Goal: Book appointment/travel/reservation

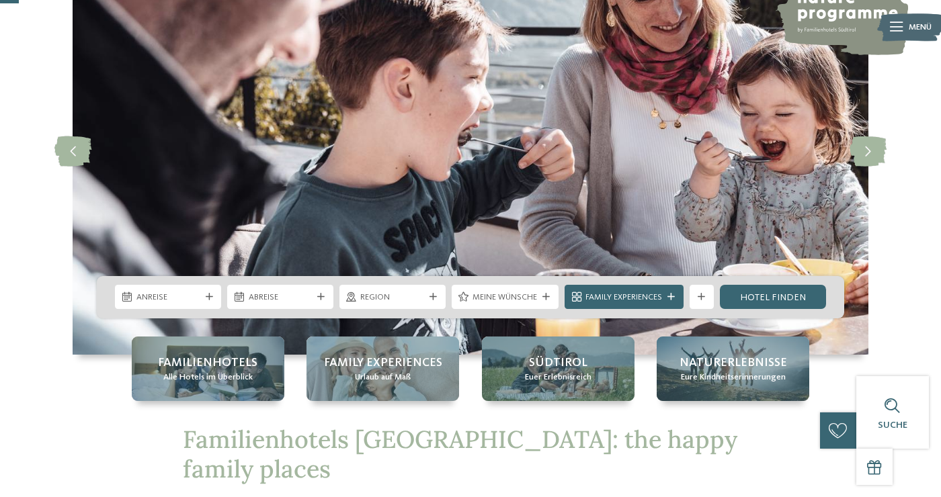
scroll to position [109, 0]
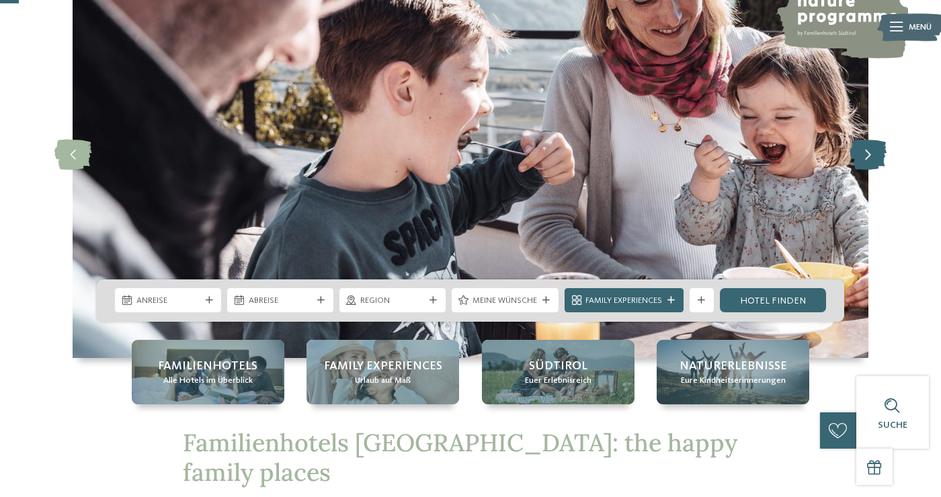
click at [869, 159] on icon at bounding box center [868, 155] width 37 height 30
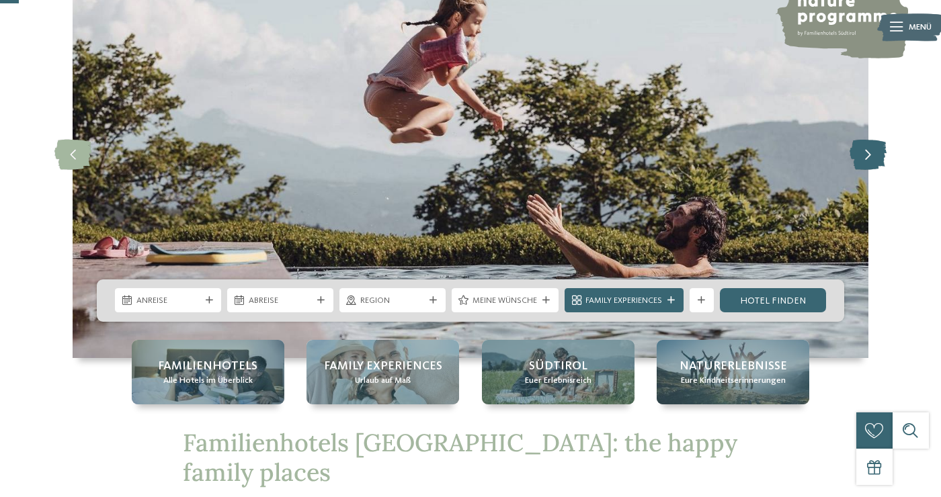
click at [869, 159] on icon at bounding box center [868, 155] width 37 height 30
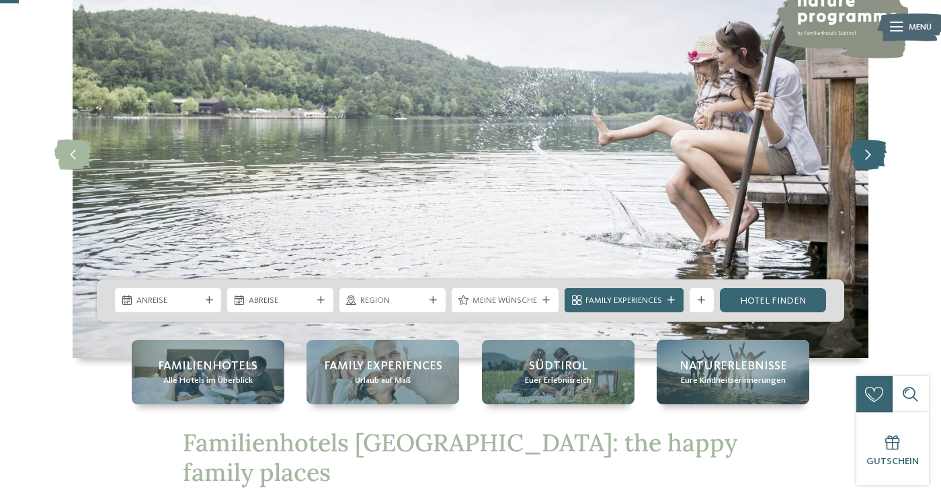
click at [869, 159] on icon at bounding box center [868, 155] width 37 height 30
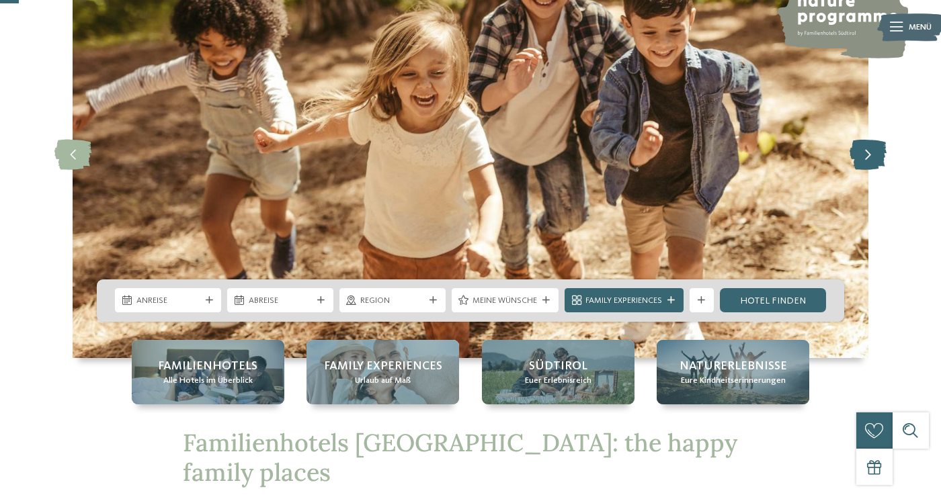
click at [869, 159] on icon at bounding box center [868, 155] width 37 height 30
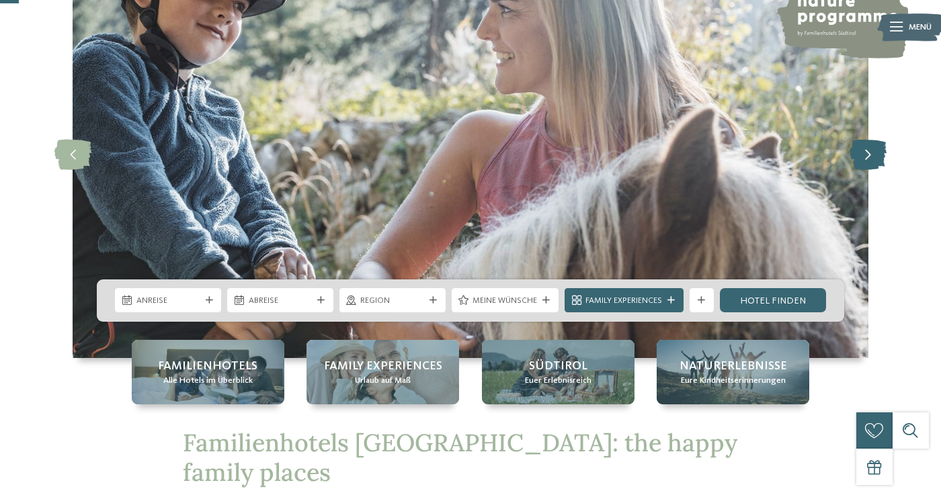
click at [869, 159] on icon at bounding box center [868, 155] width 37 height 30
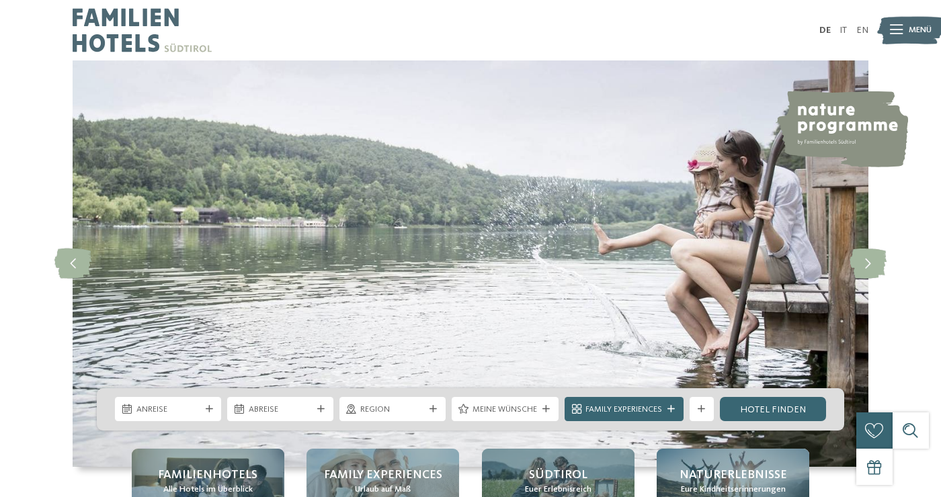
scroll to position [0, 0]
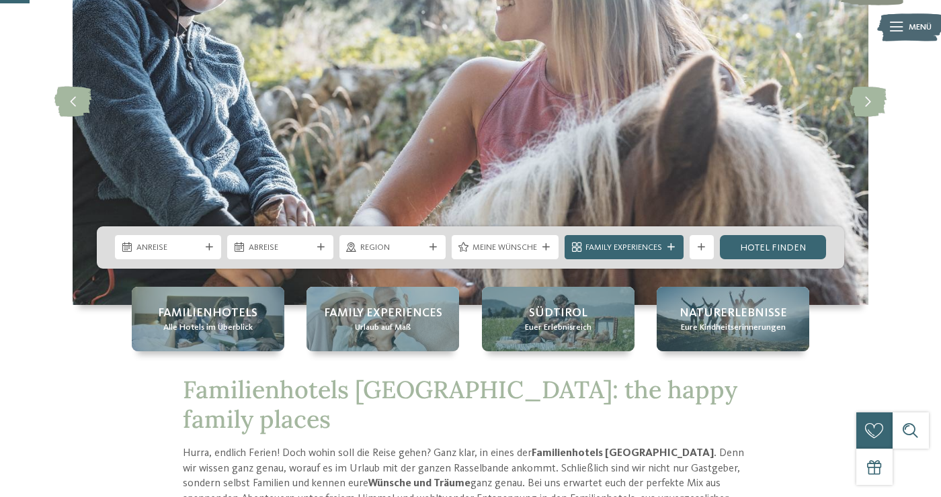
scroll to position [156, 0]
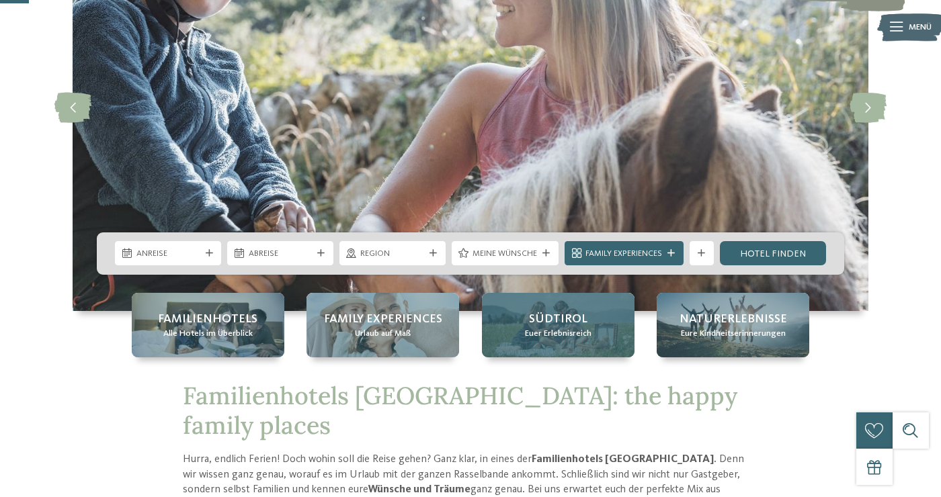
click at [583, 315] on span "Südtirol" at bounding box center [558, 319] width 58 height 17
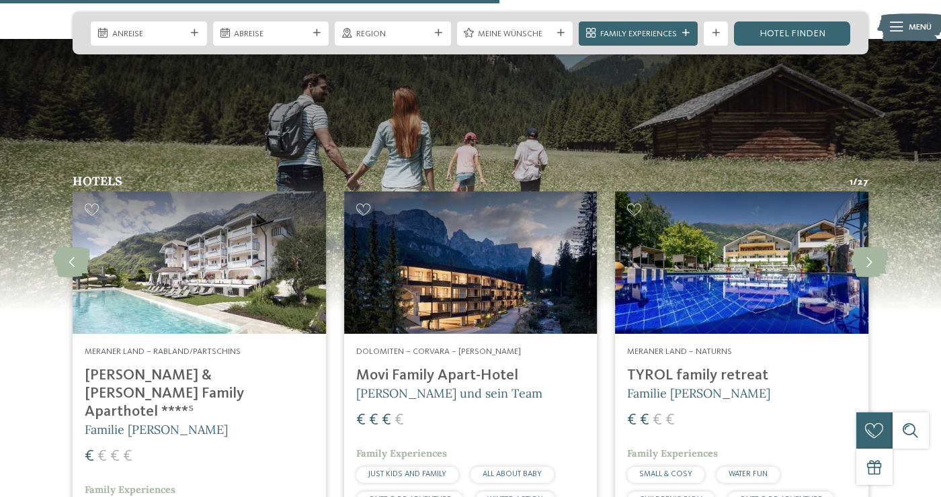
scroll to position [1689, 0]
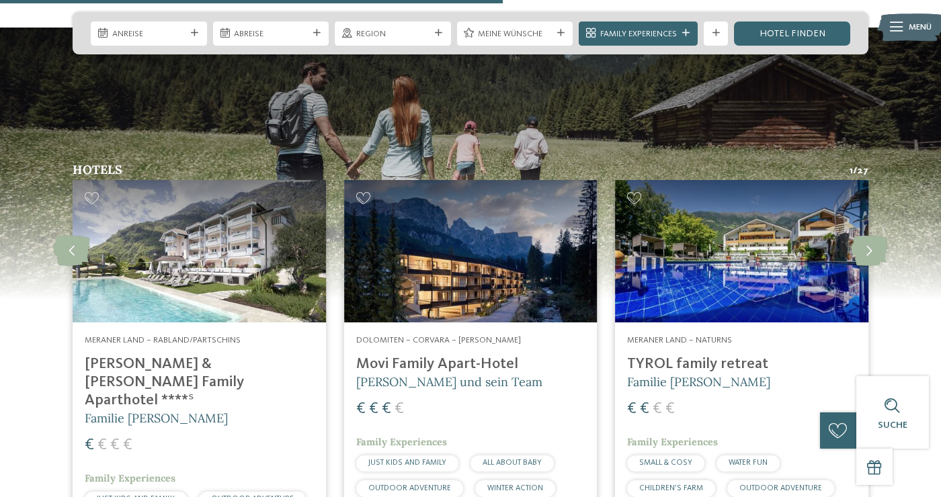
click at [647, 485] on span "CHILDREN’S FARM" at bounding box center [671, 489] width 64 height 8
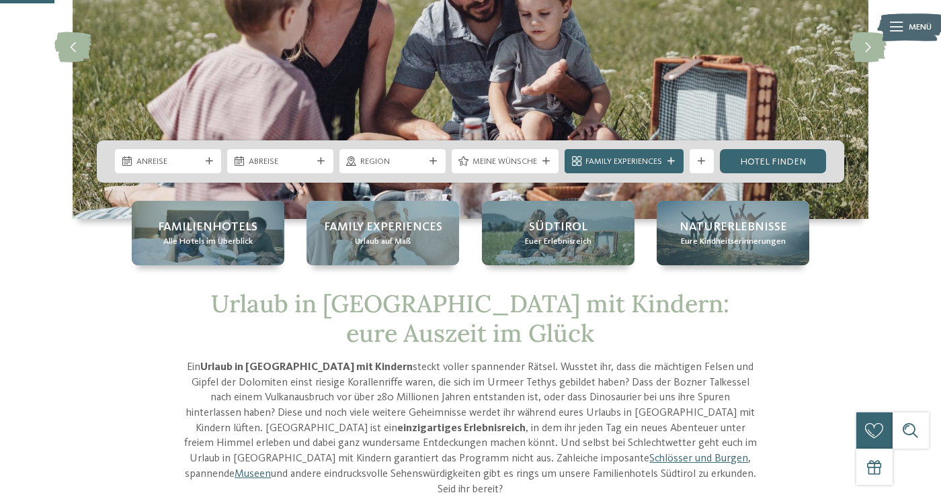
scroll to position [185, 0]
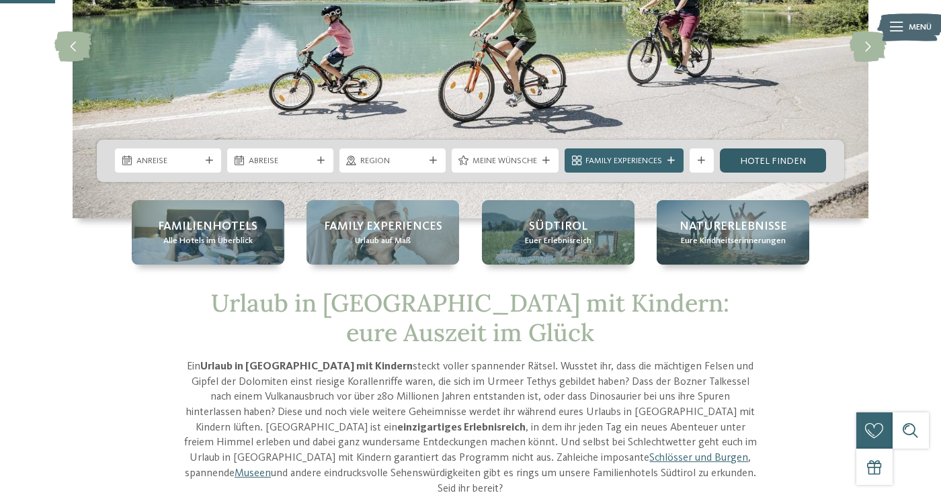
click at [742, 164] on link "Hotel finden" at bounding box center [773, 161] width 106 height 24
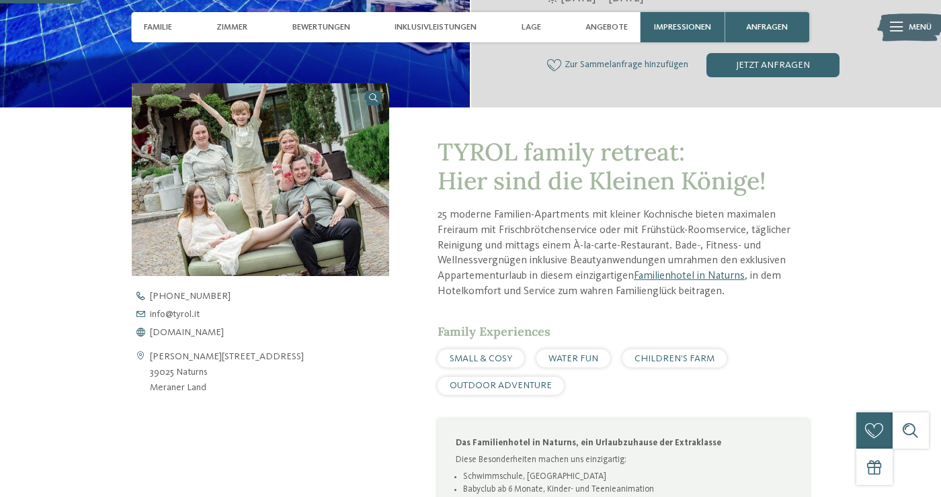
scroll to position [354, 0]
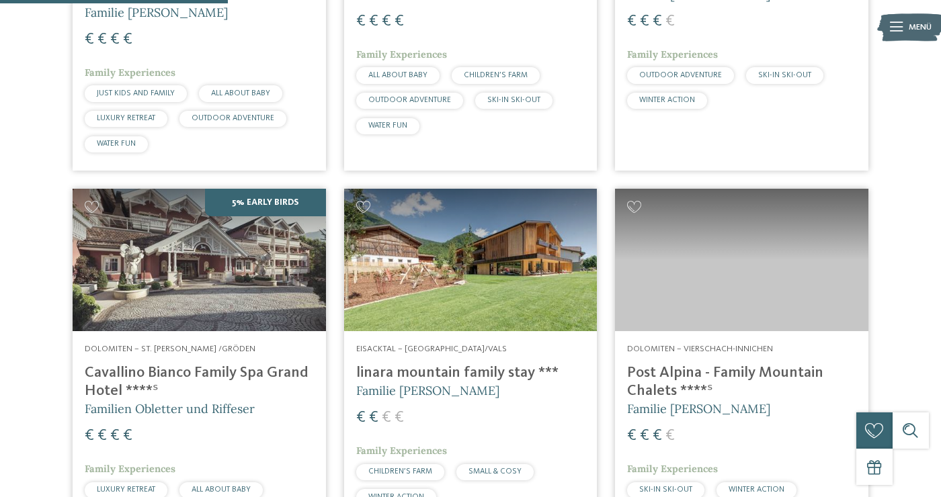
scroll to position [979, 0]
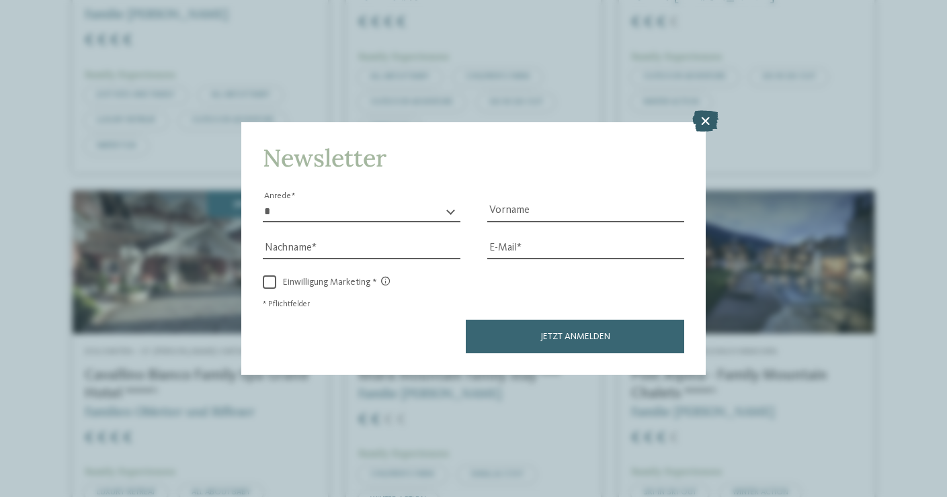
click at [703, 111] on icon at bounding box center [705, 122] width 26 height 22
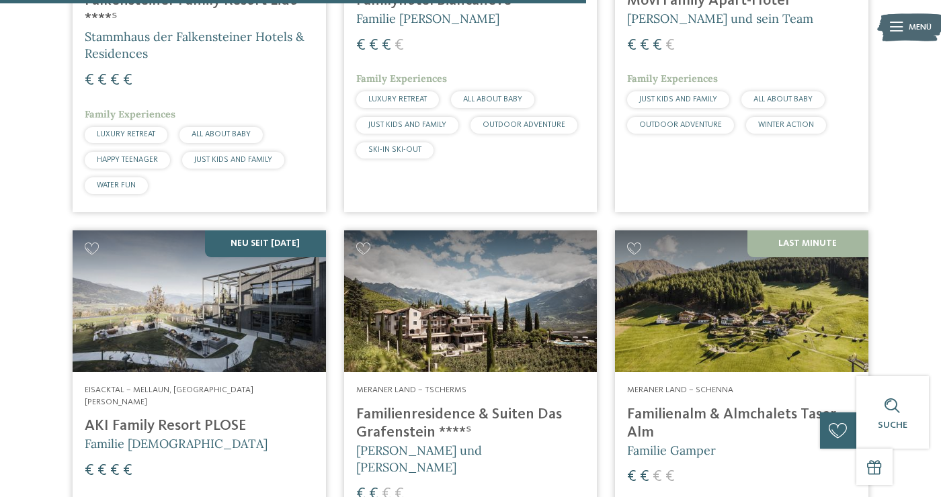
scroll to position [2518, 0]
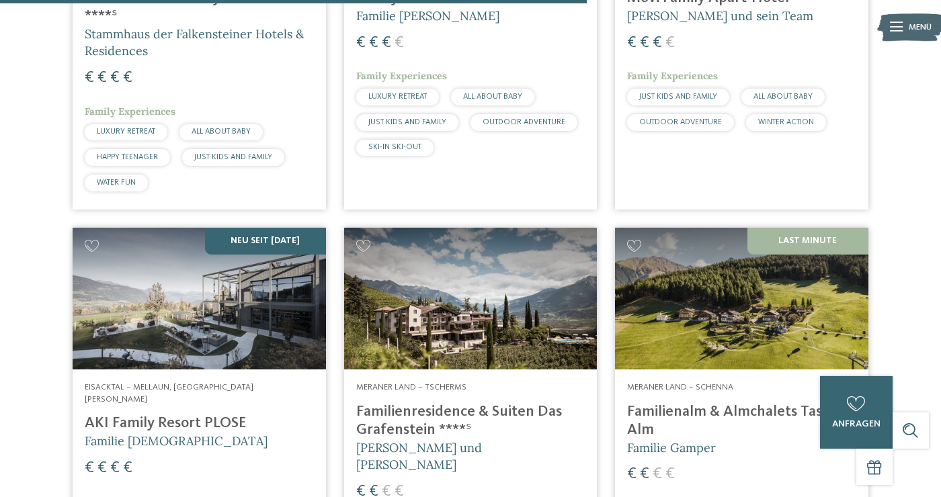
click at [678, 300] on img at bounding box center [741, 299] width 253 height 143
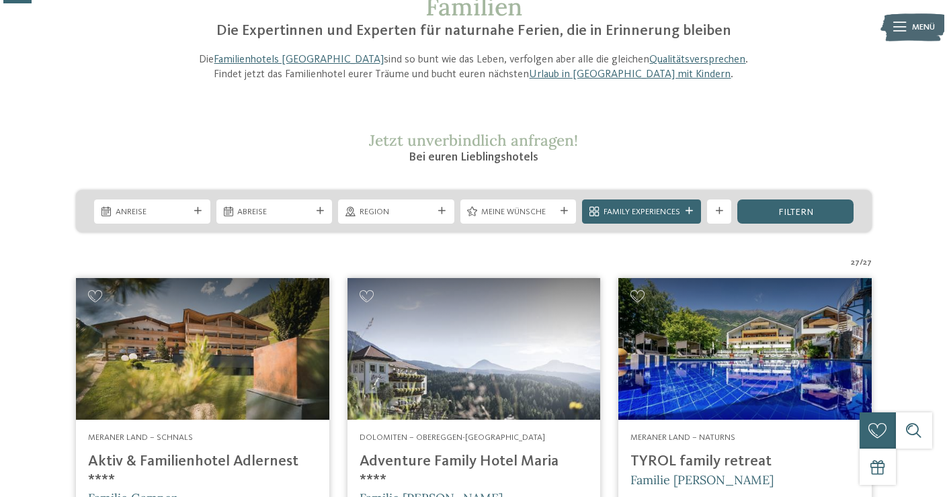
scroll to position [122, 0]
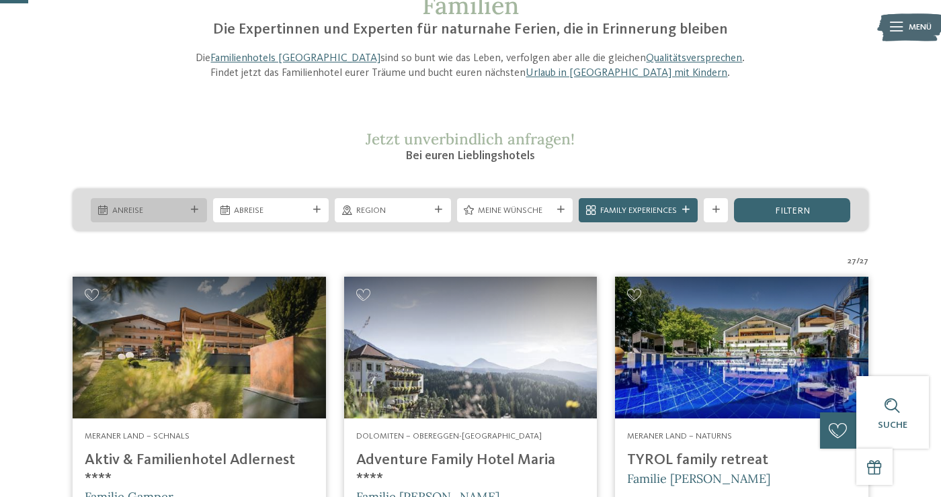
click at [193, 204] on div "Anreise" at bounding box center [149, 210] width 116 height 24
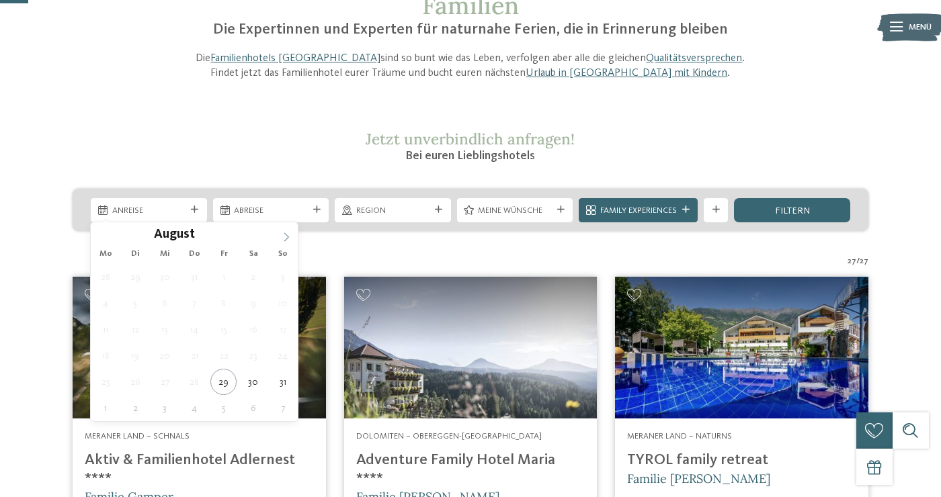
click at [285, 238] on icon at bounding box center [286, 237] width 9 height 9
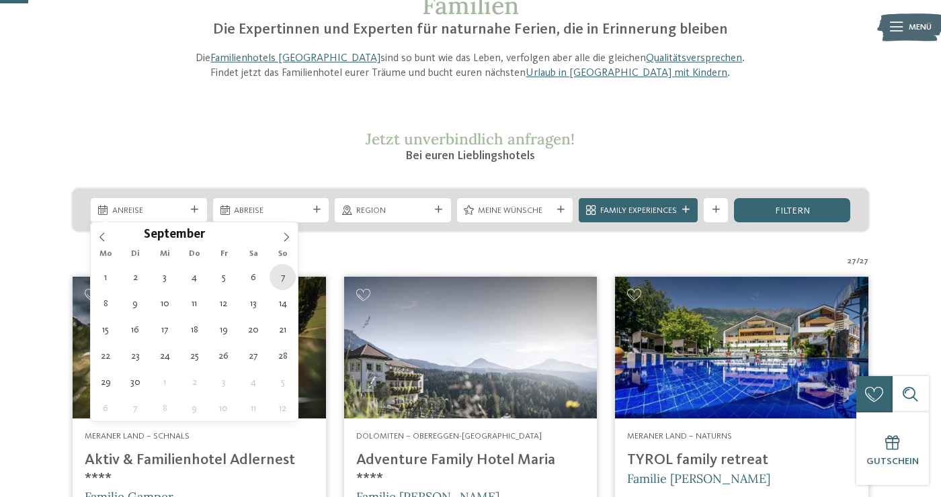
type div "07.09.2025"
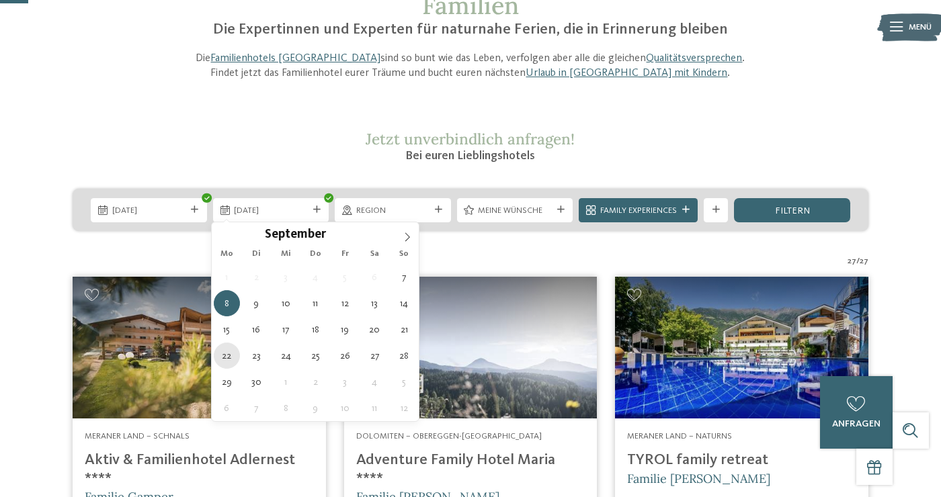
type div "22.09.2025"
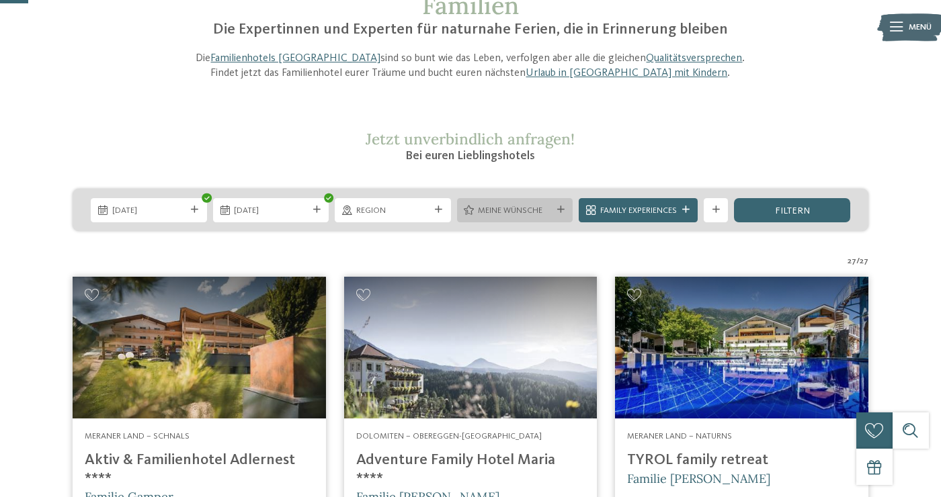
click at [544, 209] on span "Meine Wünsche" at bounding box center [515, 211] width 74 height 12
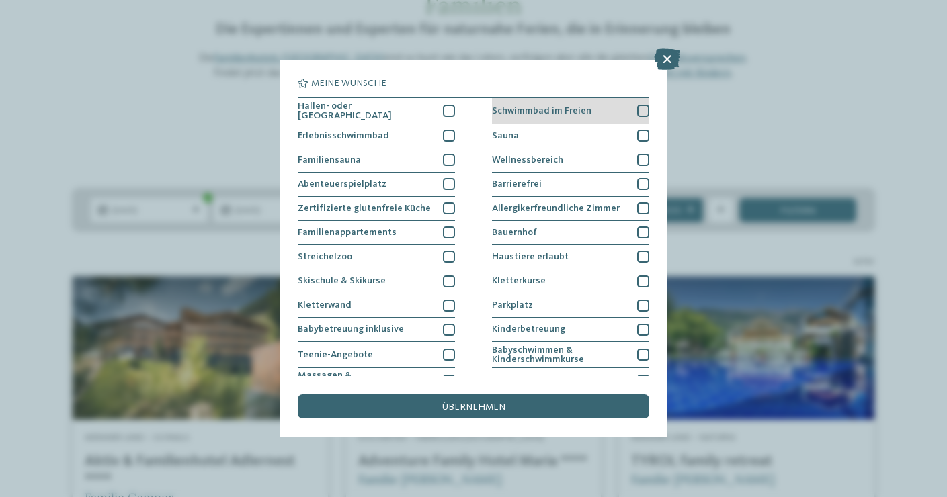
click at [639, 106] on div at bounding box center [643, 111] width 12 height 12
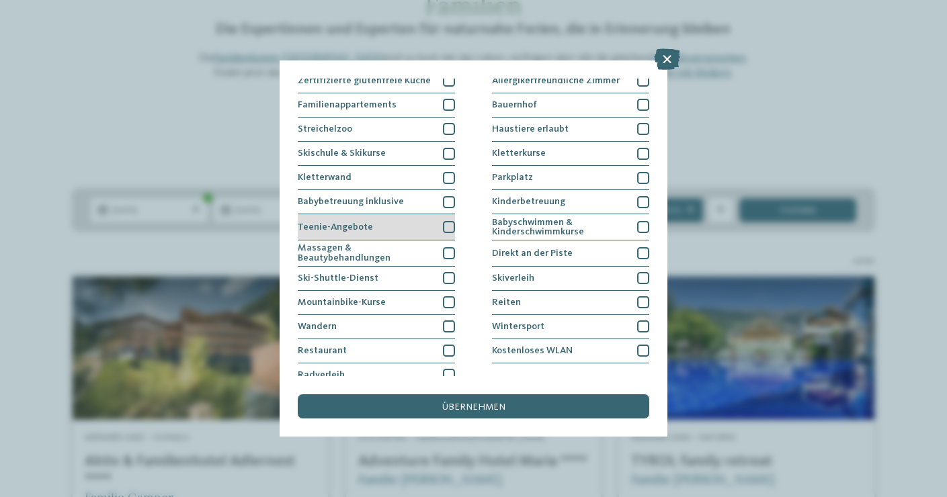
scroll to position [125, 0]
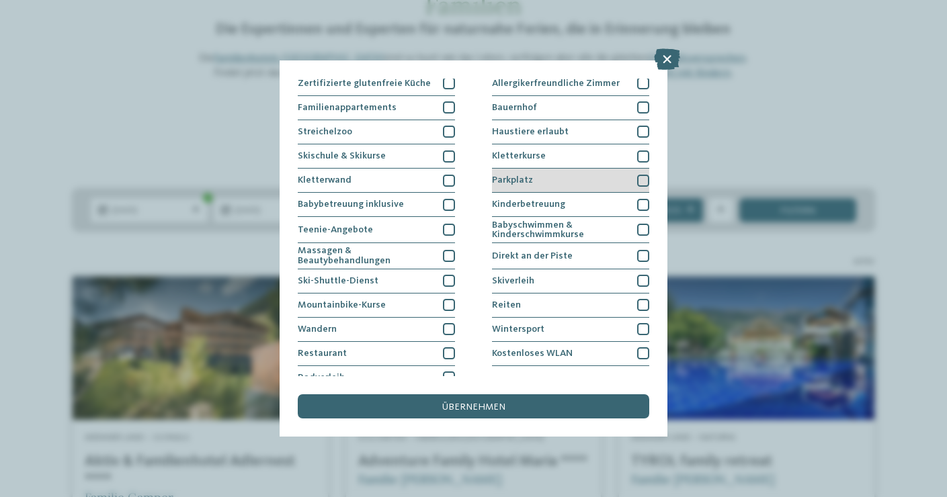
click at [628, 179] on div "Parkplatz" at bounding box center [570, 181] width 157 height 24
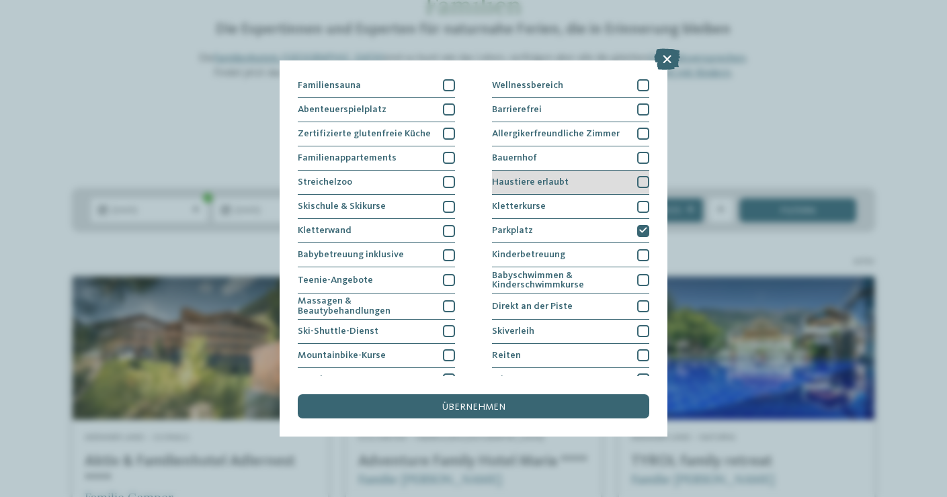
scroll to position [74, 0]
click at [628, 179] on div "Haustiere erlaubt" at bounding box center [570, 183] width 157 height 24
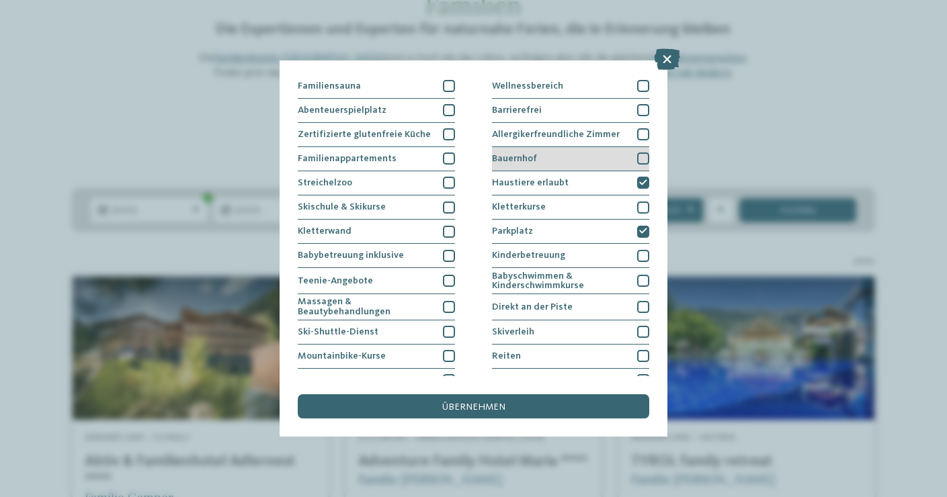
click at [637, 159] on div at bounding box center [643, 159] width 12 height 12
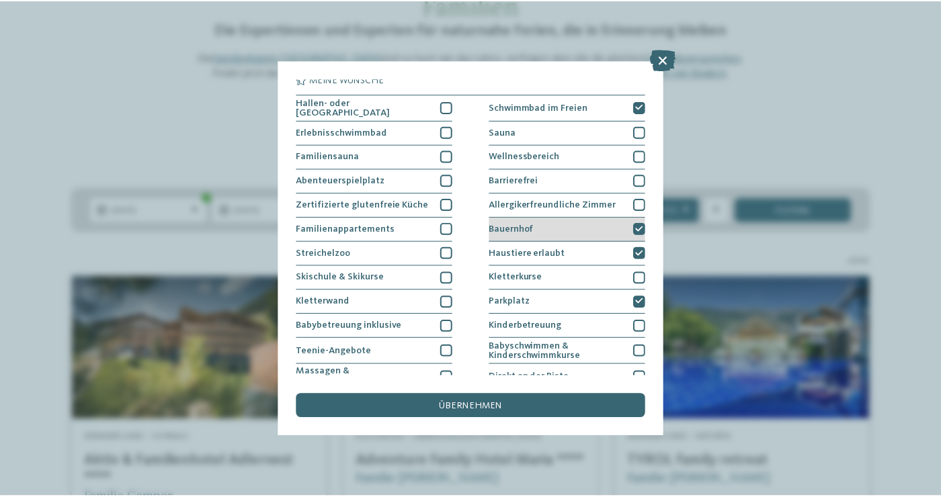
scroll to position [0, 0]
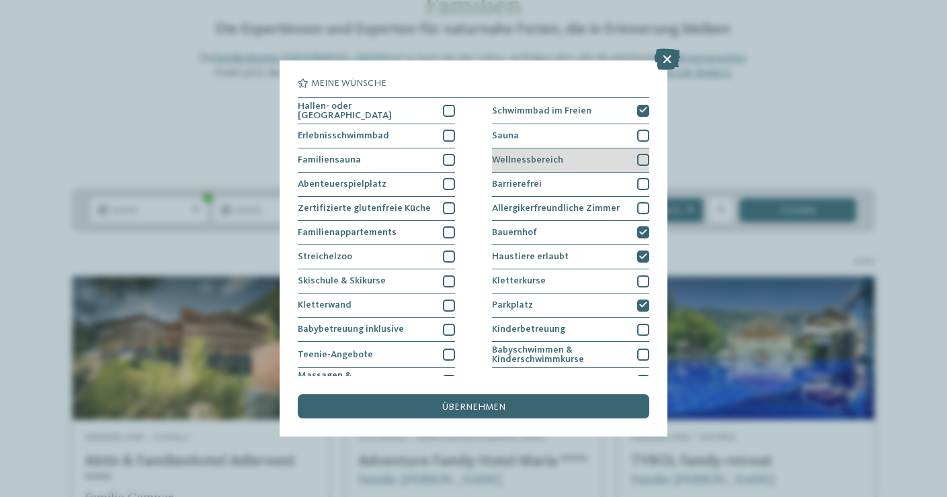
click at [637, 159] on div at bounding box center [643, 160] width 12 height 12
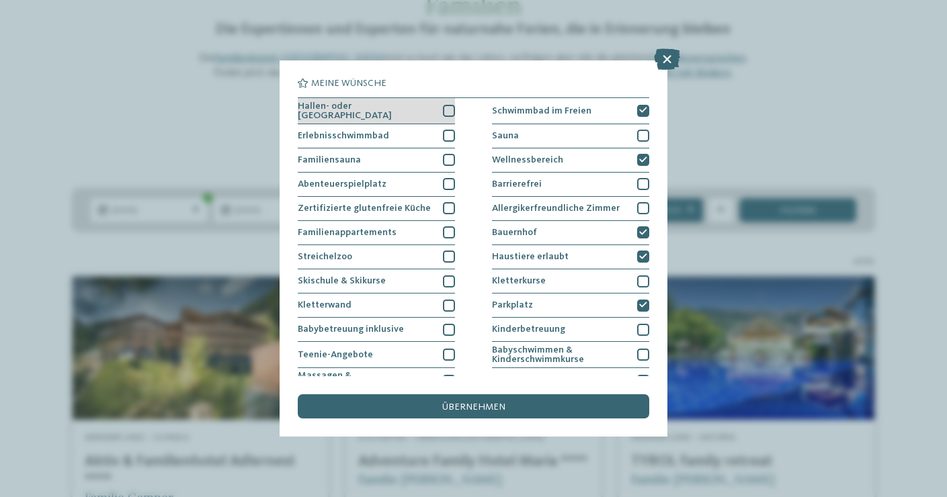
click at [446, 109] on div at bounding box center [449, 111] width 12 height 12
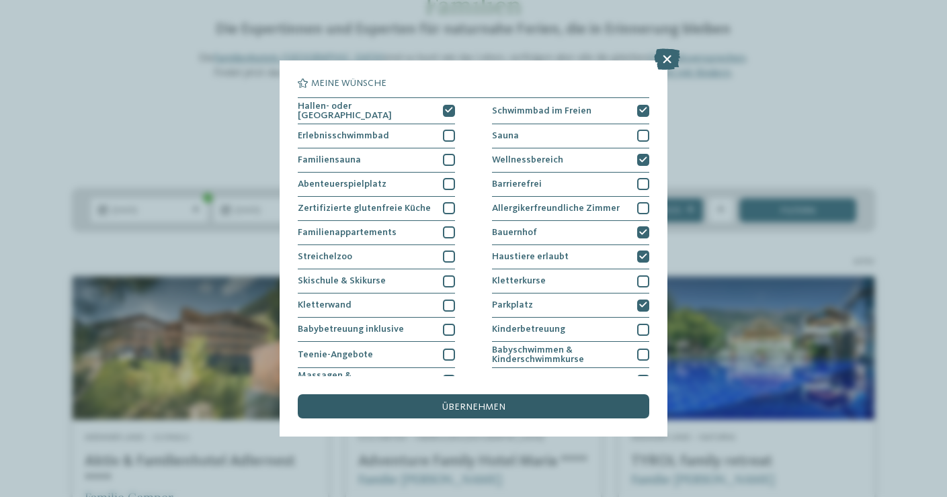
click at [446, 403] on span "übernehmen" at bounding box center [473, 407] width 63 height 9
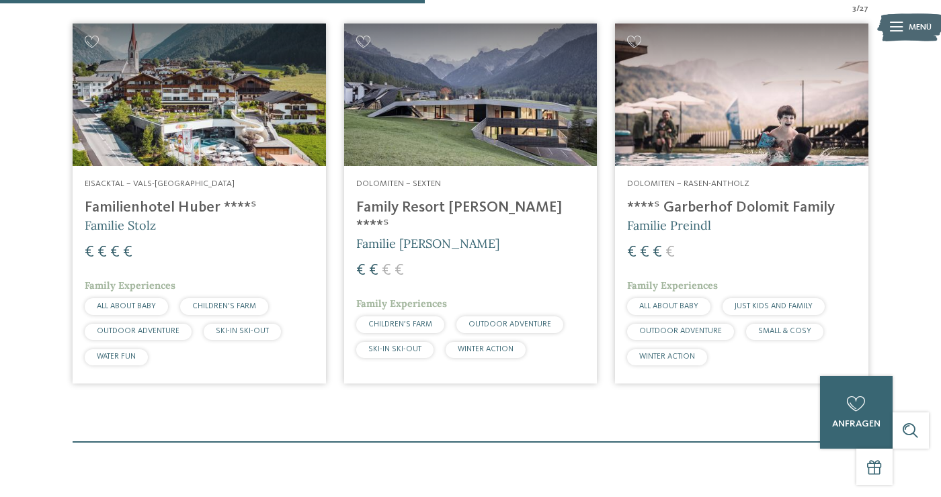
scroll to position [475, 0]
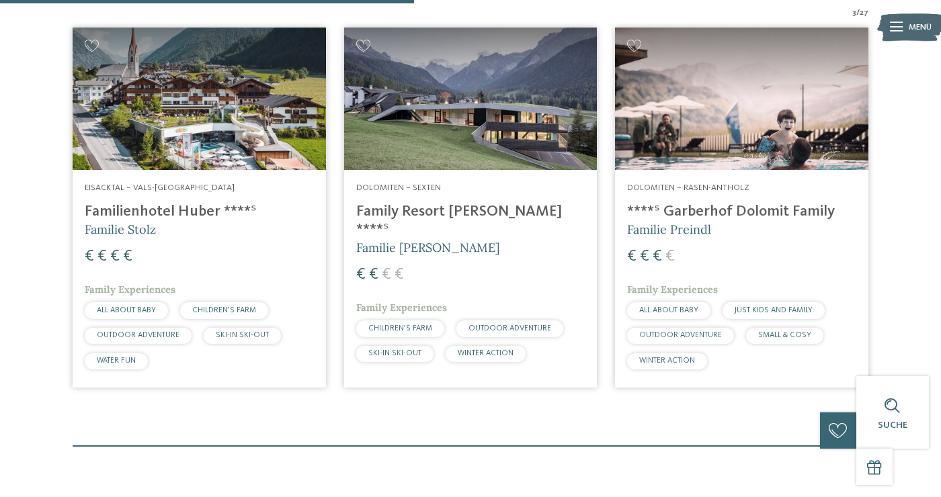
click at [795, 117] on img at bounding box center [741, 99] width 253 height 143
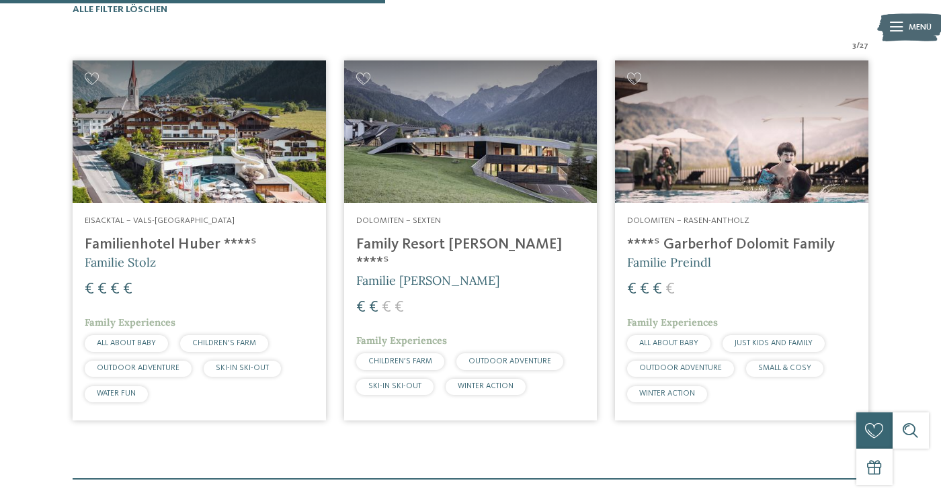
scroll to position [444, 0]
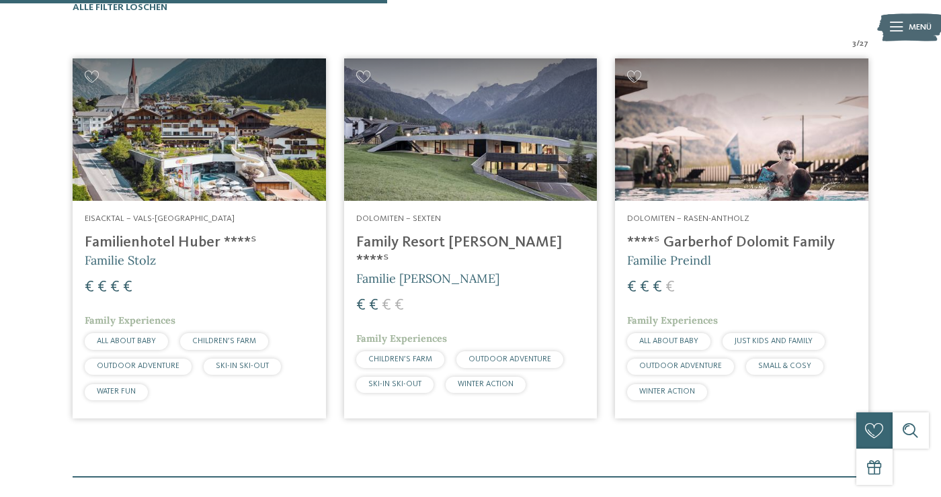
click at [476, 158] on img at bounding box center [470, 129] width 253 height 143
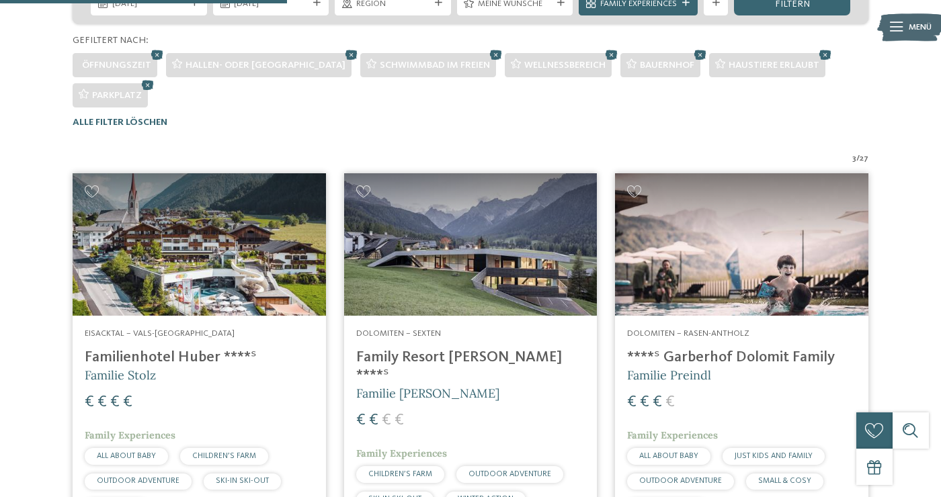
scroll to position [331, 0]
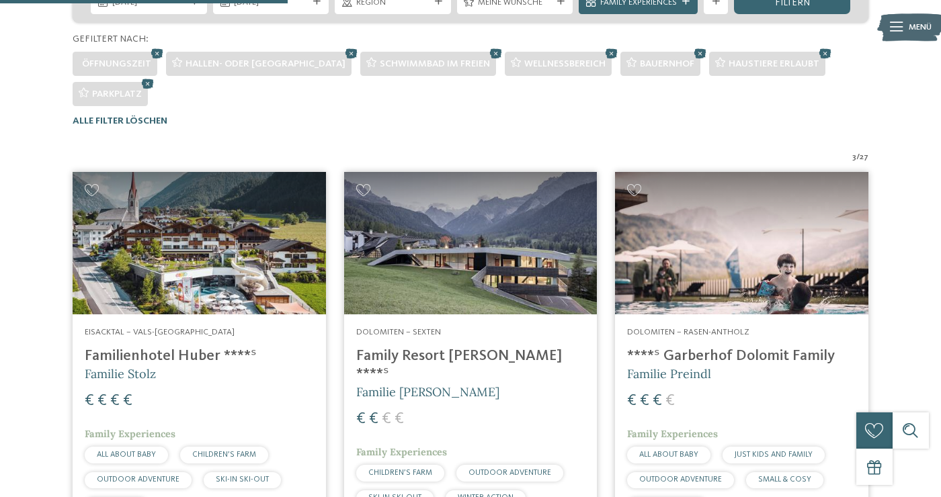
click at [229, 267] on img at bounding box center [199, 243] width 253 height 143
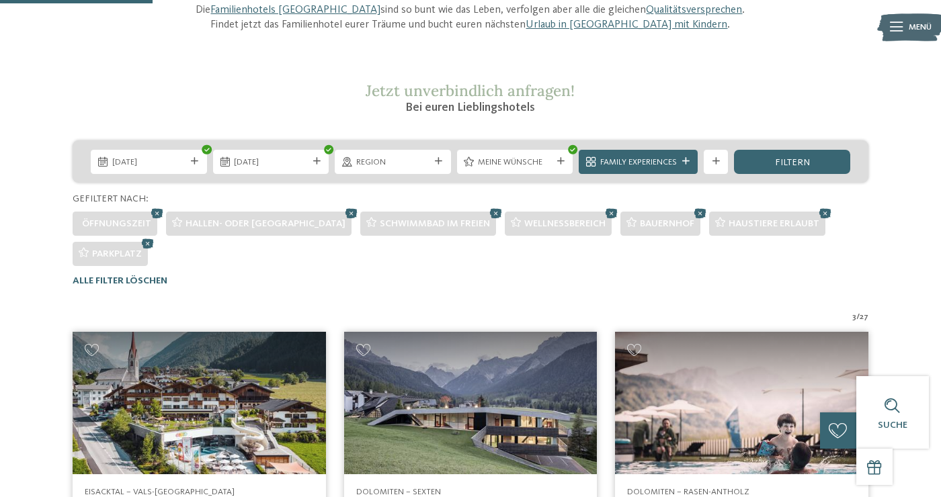
scroll to position [170, 0]
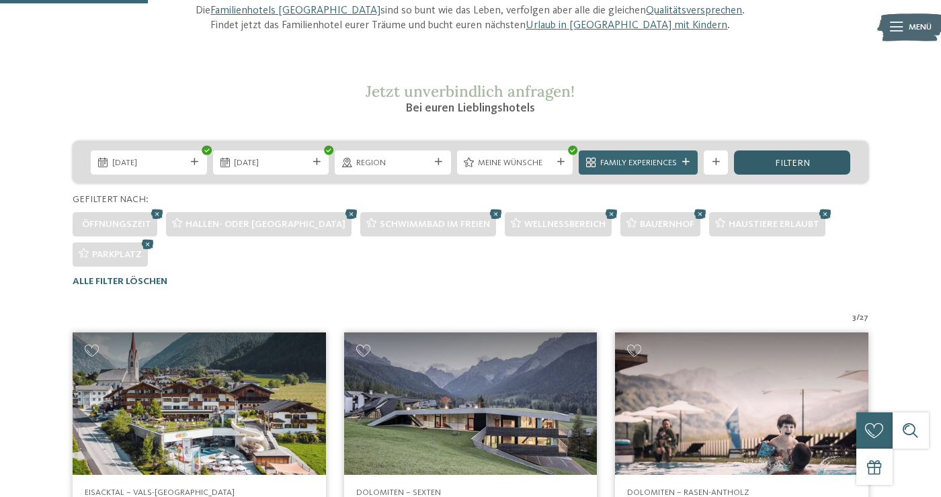
click at [767, 158] on div "filtern" at bounding box center [792, 163] width 116 height 24
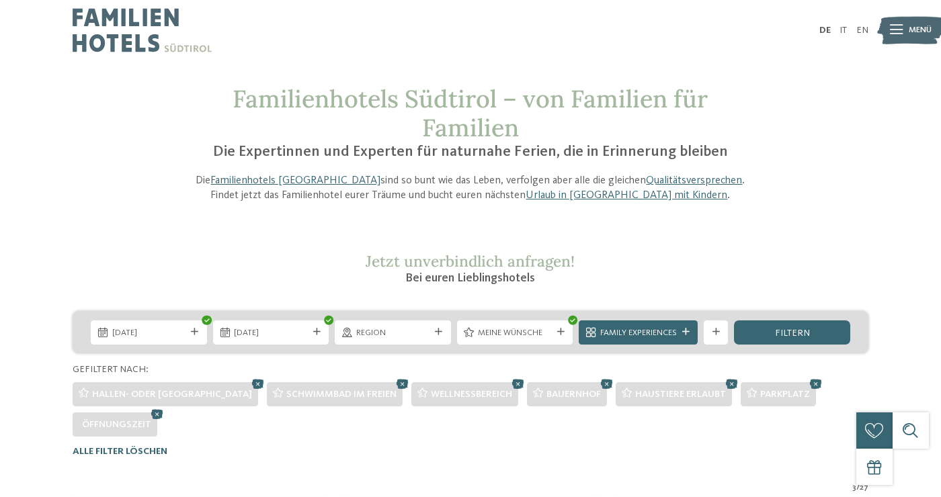
scroll to position [0, 0]
click at [540, 333] on span "Meine Wünsche" at bounding box center [515, 333] width 74 height 12
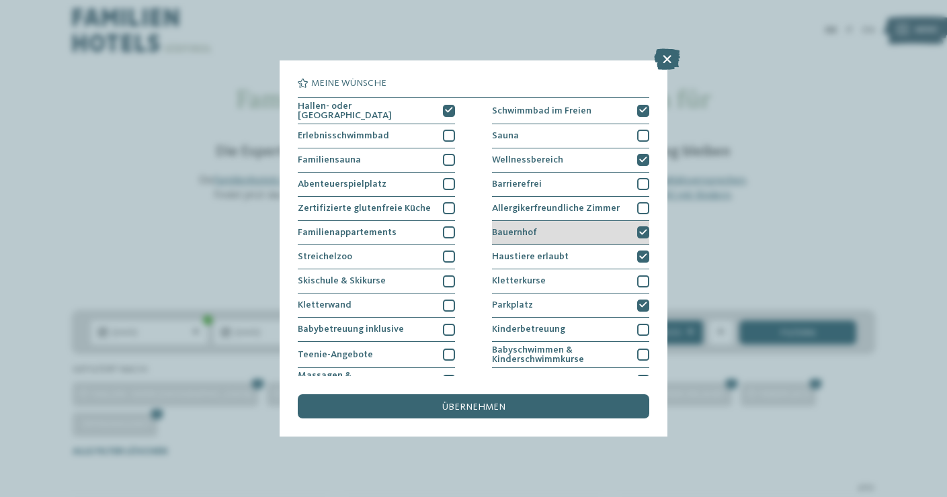
click at [539, 239] on div "Bauernhof" at bounding box center [570, 233] width 157 height 24
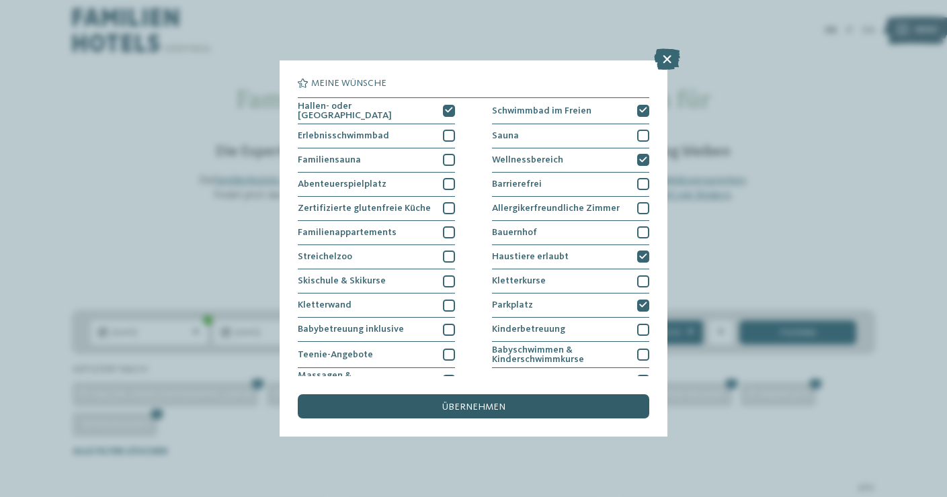
click at [518, 395] on div "übernehmen" at bounding box center [473, 407] width 351 height 24
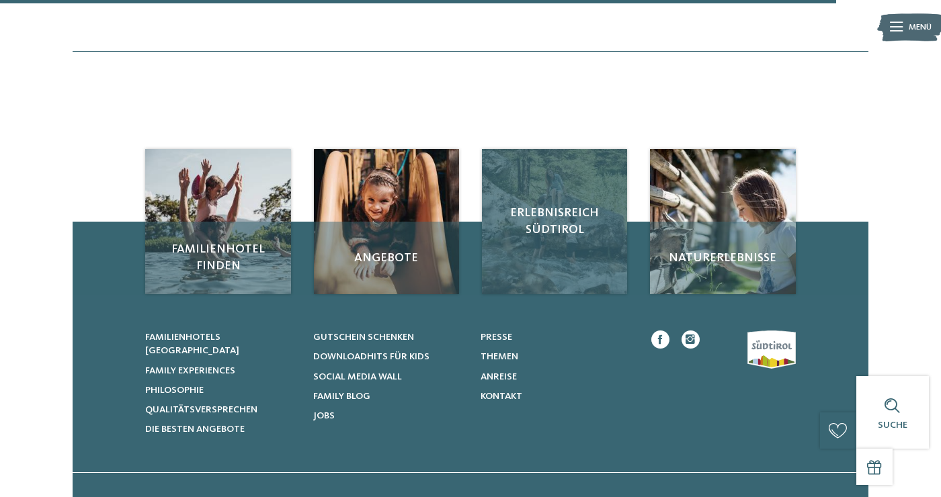
scroll to position [1607, 0]
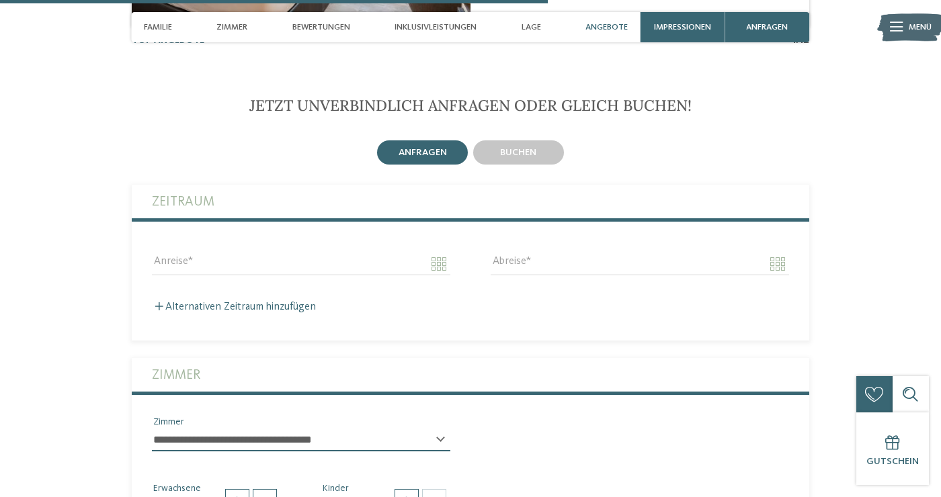
scroll to position [2793, 0]
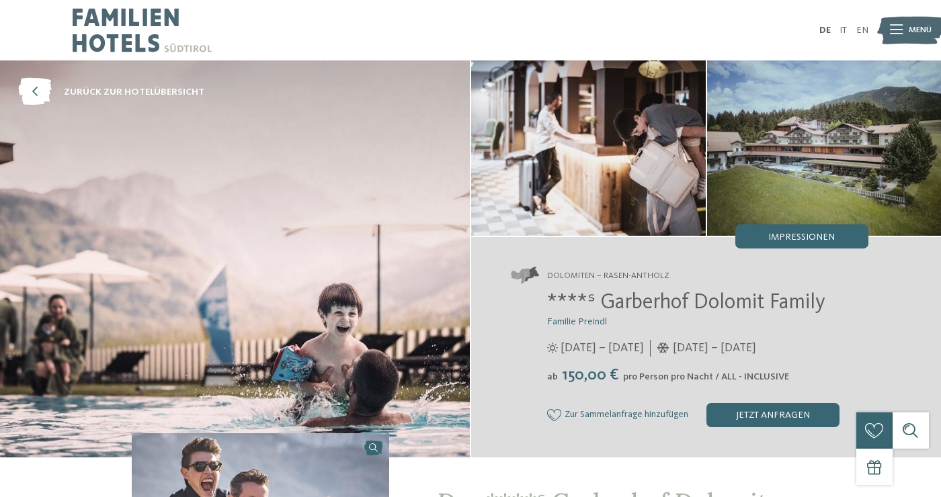
click at [780, 169] on img at bounding box center [824, 147] width 235 height 175
click at [776, 235] on span "Impressionen" at bounding box center [801, 237] width 67 height 9
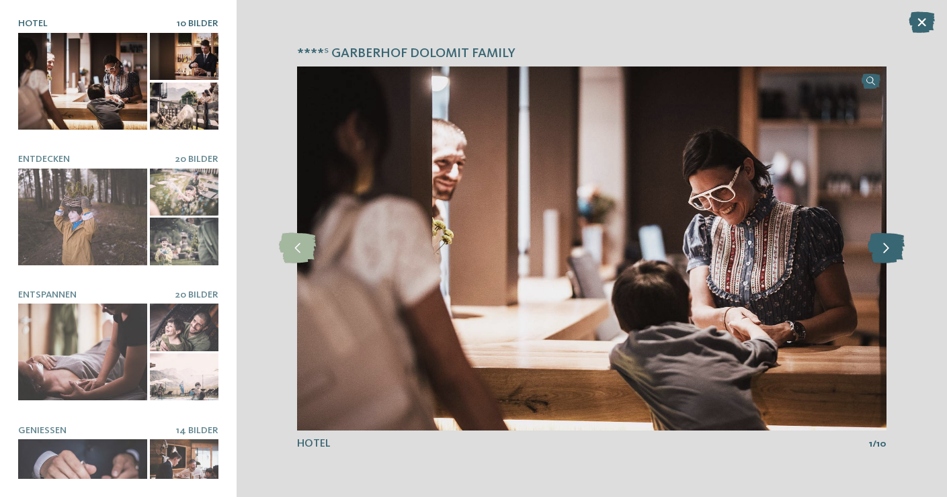
click at [880, 247] on icon at bounding box center [886, 248] width 37 height 30
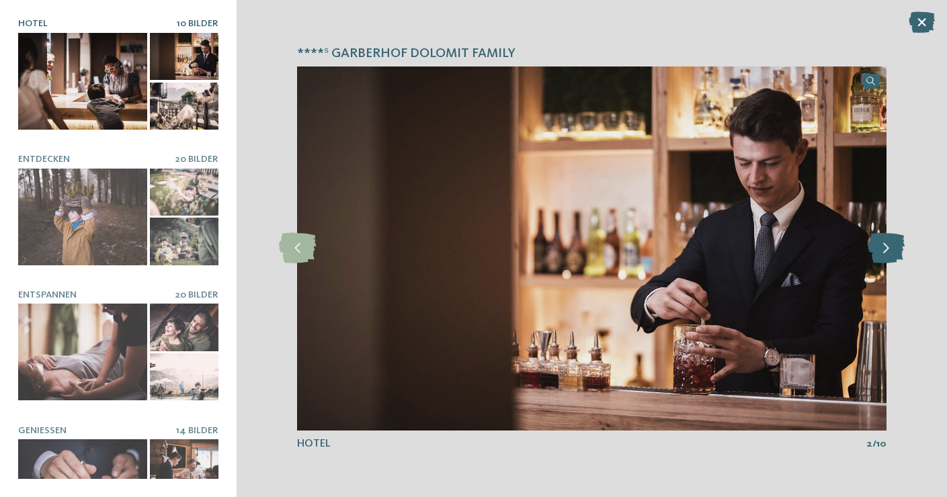
click at [880, 247] on icon at bounding box center [886, 248] width 37 height 30
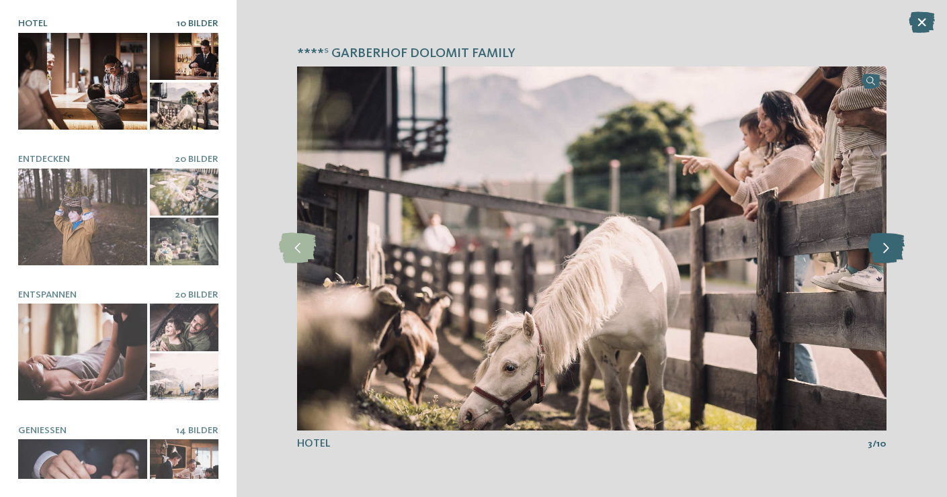
click at [880, 247] on icon at bounding box center [886, 248] width 37 height 30
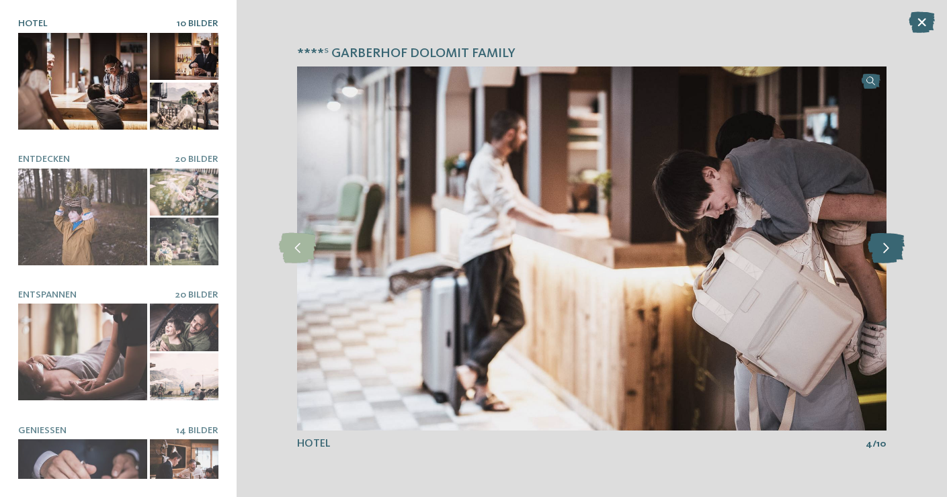
click at [880, 247] on icon at bounding box center [886, 248] width 37 height 30
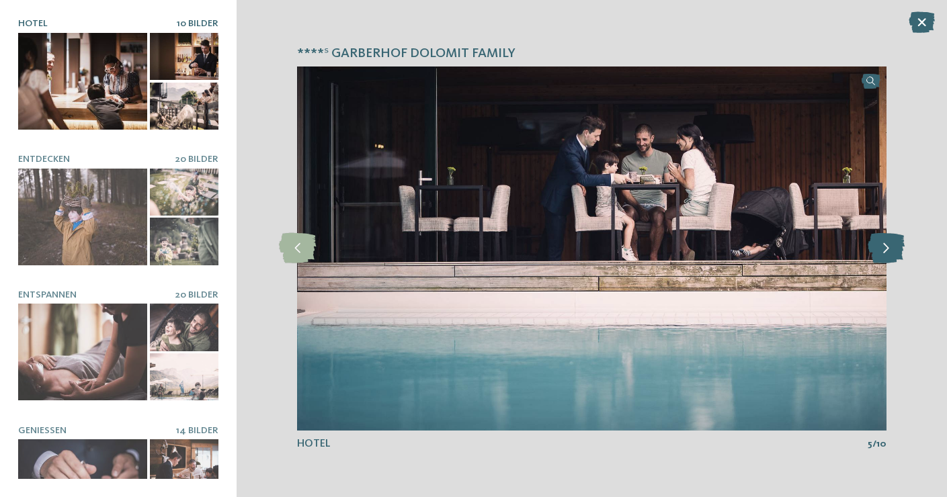
click at [880, 247] on icon at bounding box center [886, 248] width 37 height 30
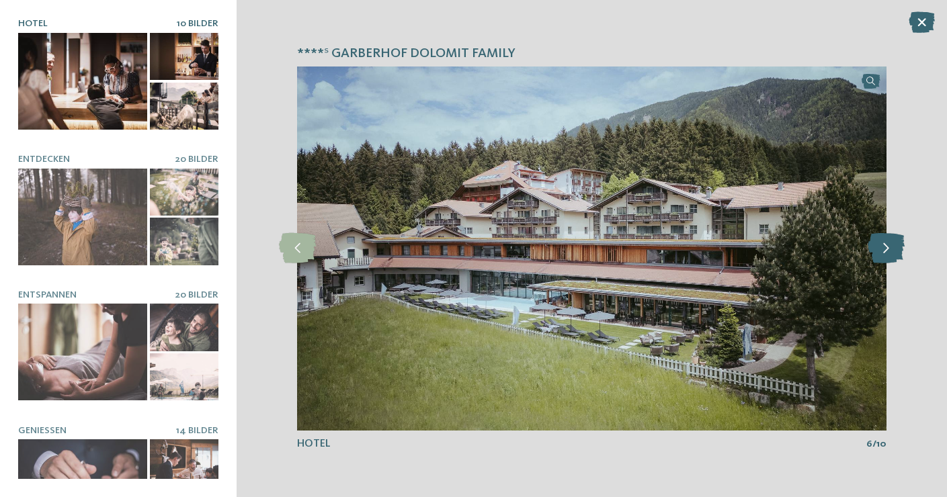
click at [880, 247] on icon at bounding box center [886, 248] width 37 height 30
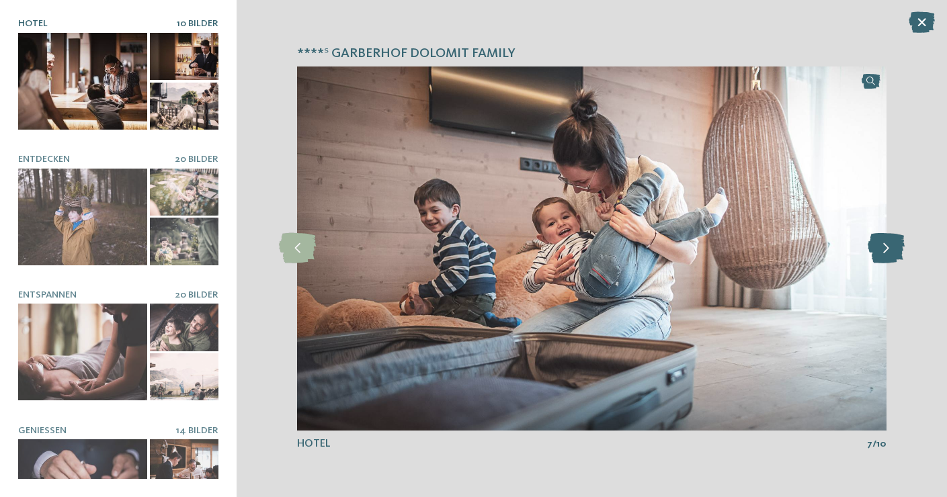
click at [880, 247] on icon at bounding box center [886, 248] width 37 height 30
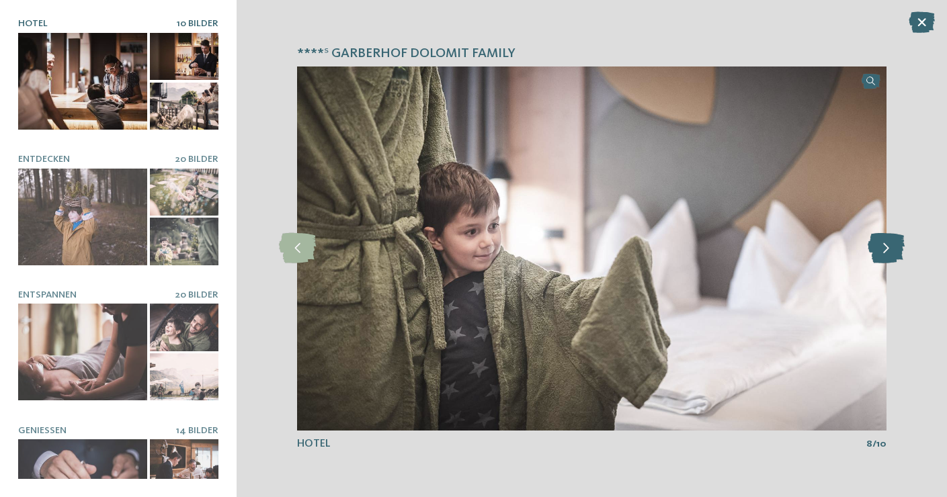
click at [880, 247] on icon at bounding box center [886, 248] width 37 height 30
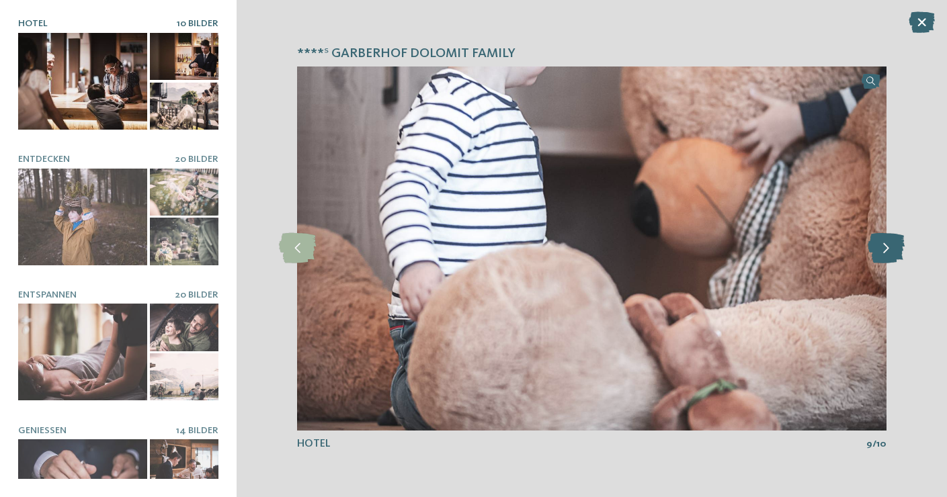
click at [880, 247] on icon at bounding box center [886, 248] width 37 height 30
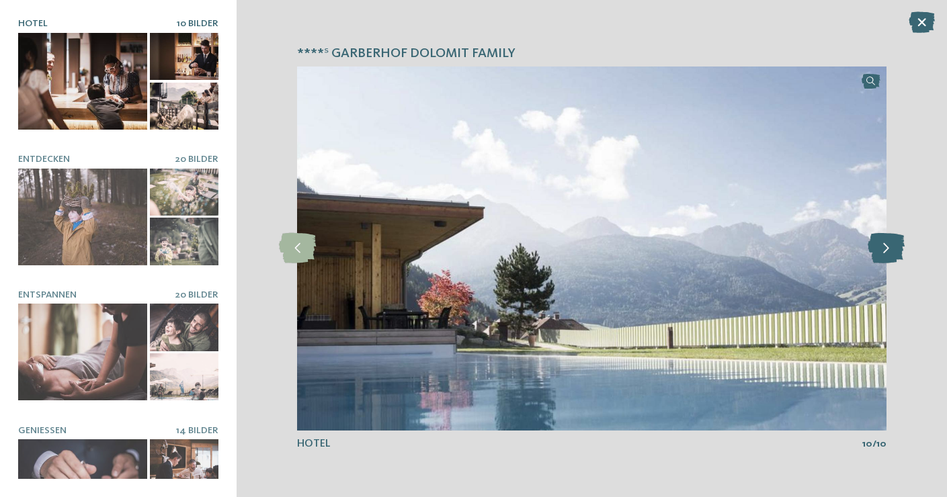
click at [880, 247] on icon at bounding box center [886, 248] width 37 height 30
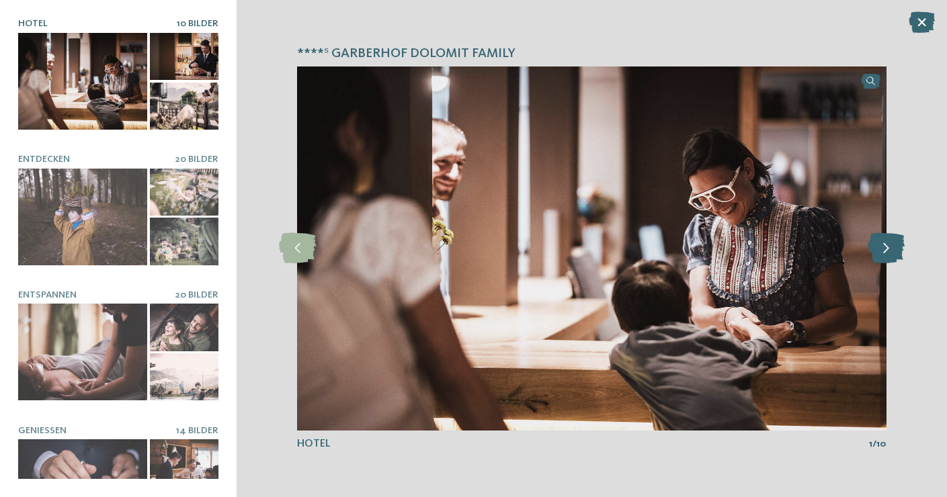
click at [880, 247] on icon at bounding box center [886, 248] width 37 height 30
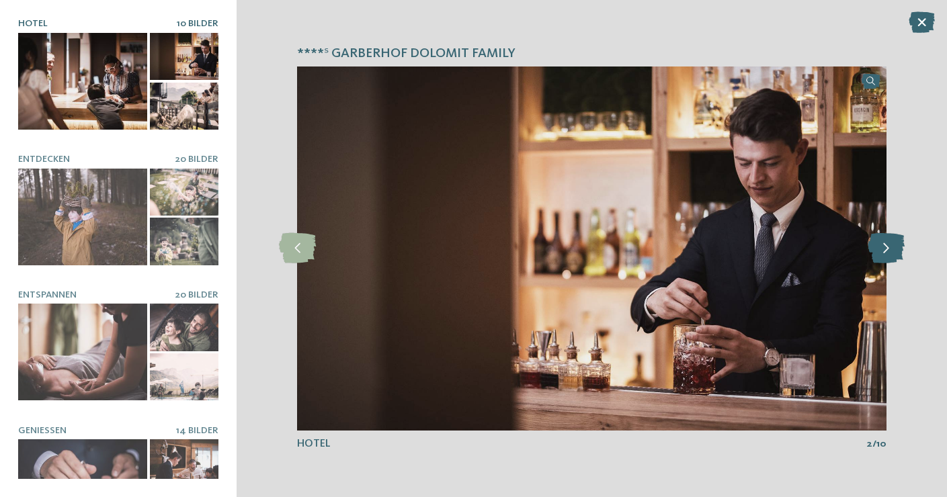
click at [880, 247] on icon at bounding box center [886, 248] width 37 height 30
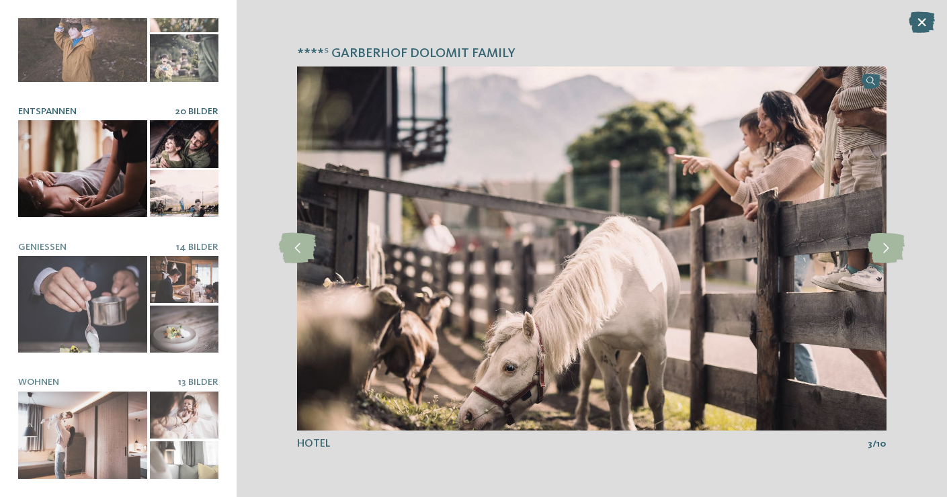
scroll to position [182, 0]
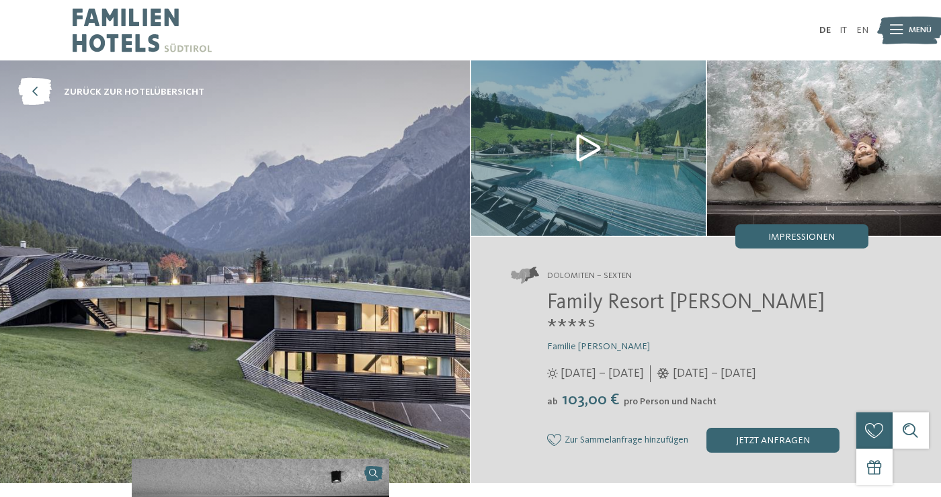
click at [590, 149] on img at bounding box center [588, 147] width 235 height 175
